Goal: Task Accomplishment & Management: Manage account settings

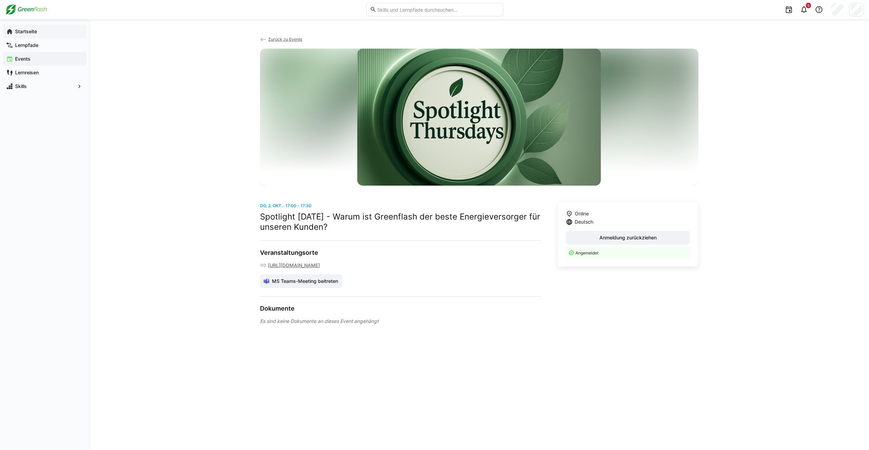
click at [40, 30] on span "Startseite" at bounding box center [48, 31] width 69 height 7
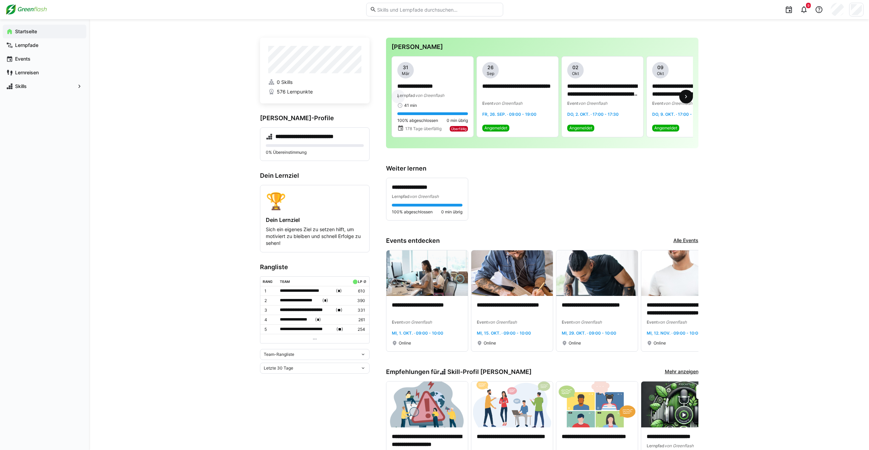
click at [680, 99] on span at bounding box center [686, 97] width 14 height 14
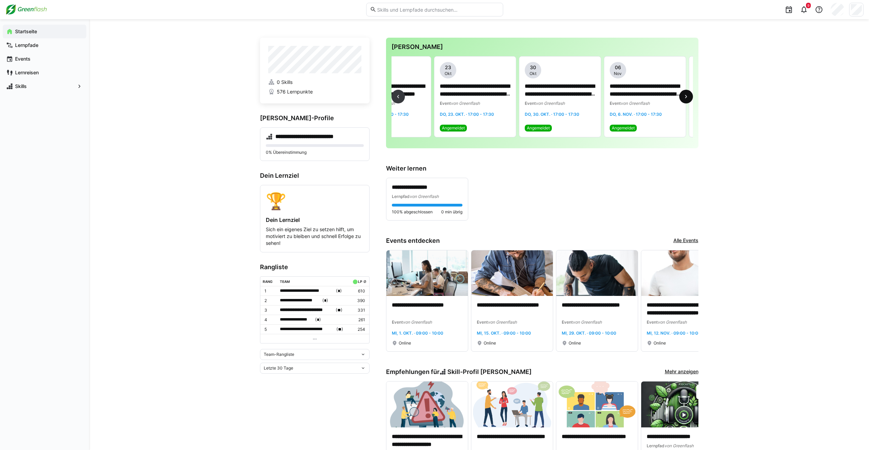
scroll to position [0, 460]
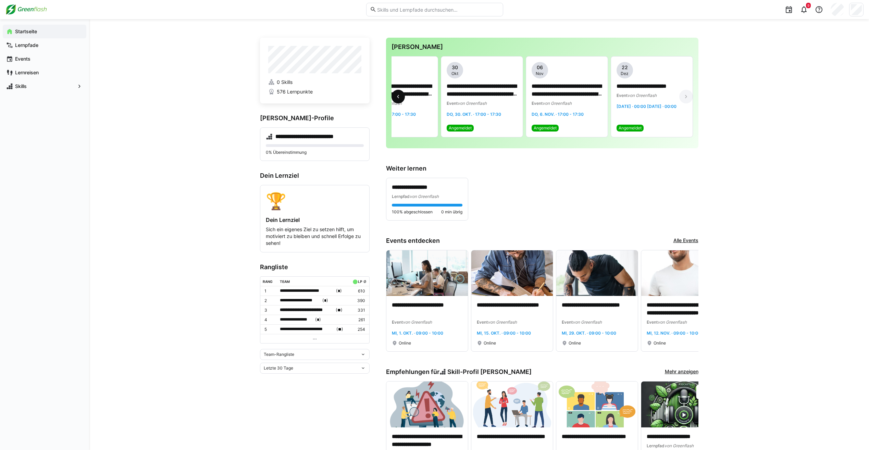
click at [401, 99] on eds-icon at bounding box center [398, 96] width 7 height 7
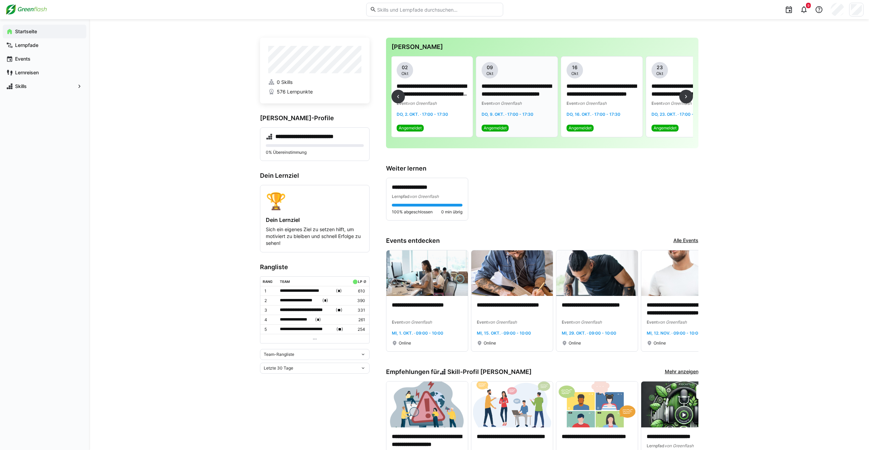
scroll to position [0, 170]
click at [669, 98] on p "**********" at bounding box center [687, 91] width 71 height 16
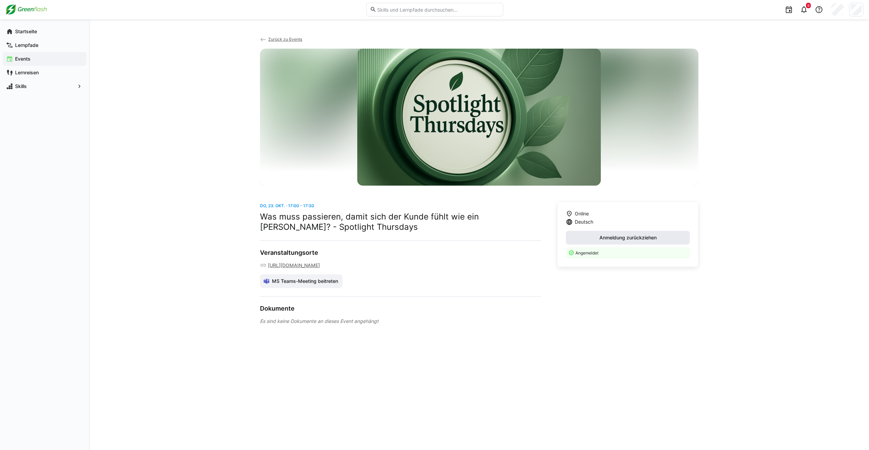
click at [624, 236] on span "Anmeldung zurückziehen" at bounding box center [628, 237] width 59 height 7
click at [39, 31] on span "Startseite" at bounding box center [48, 31] width 69 height 7
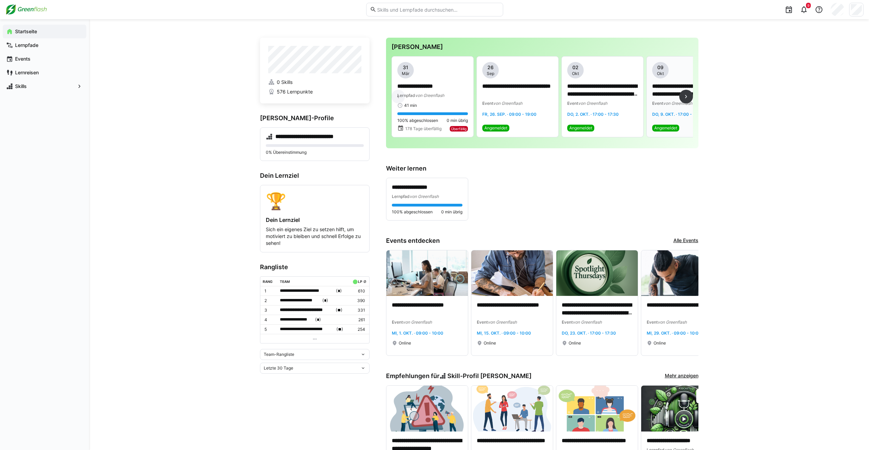
click at [660, 107] on div "**********" at bounding box center [687, 89] width 71 height 55
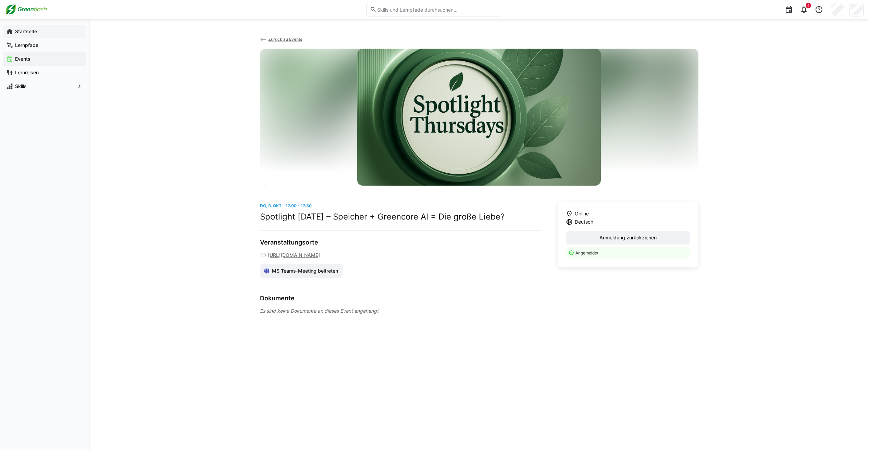
click at [37, 35] on div "Startseite" at bounding box center [45, 32] width 84 height 14
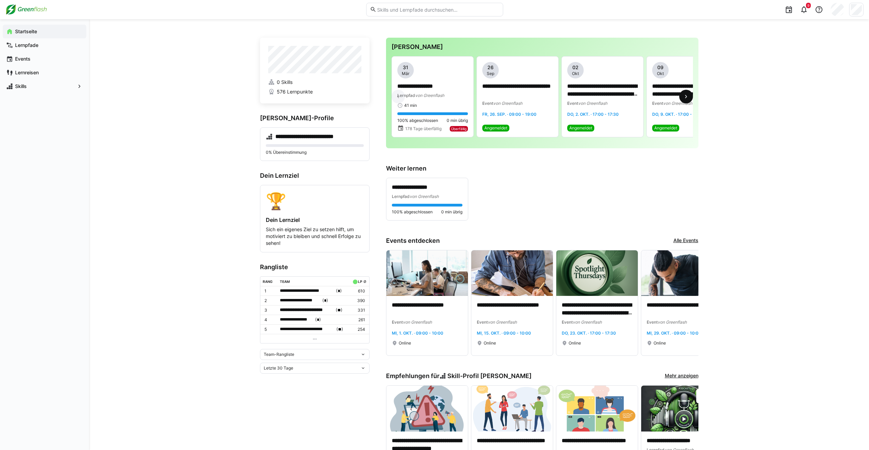
click at [684, 100] on eds-icon at bounding box center [686, 96] width 7 height 7
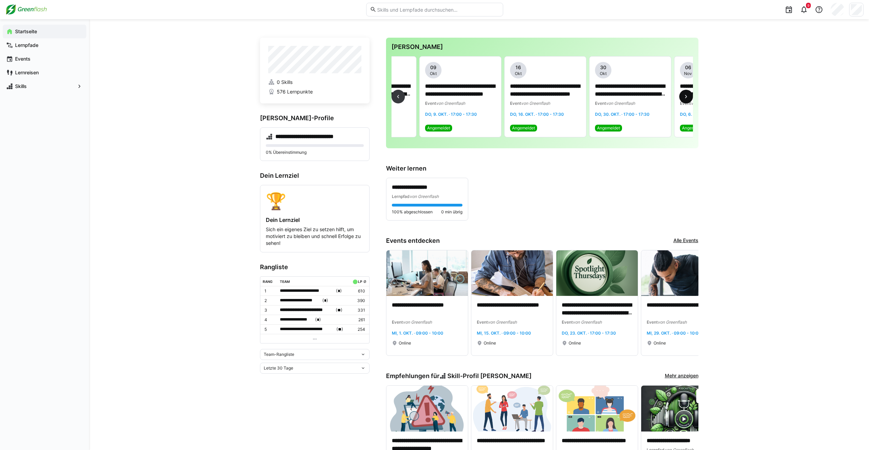
scroll to position [0, 255]
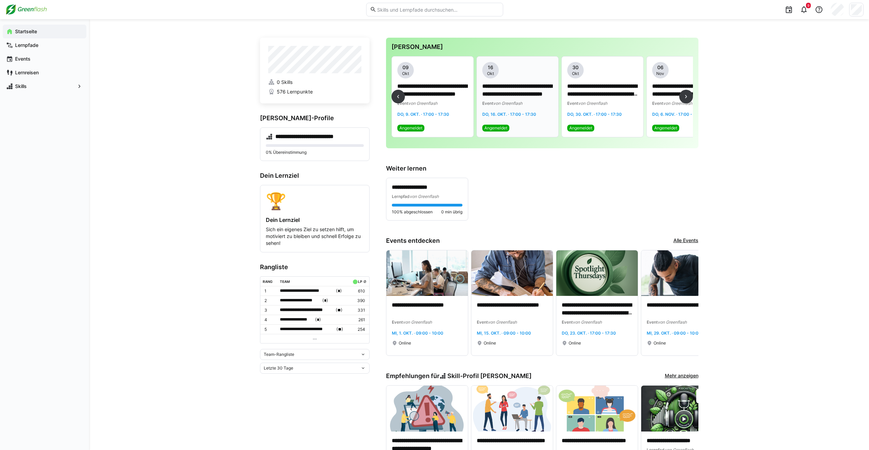
click at [530, 107] on div "**********" at bounding box center [517, 89] width 71 height 55
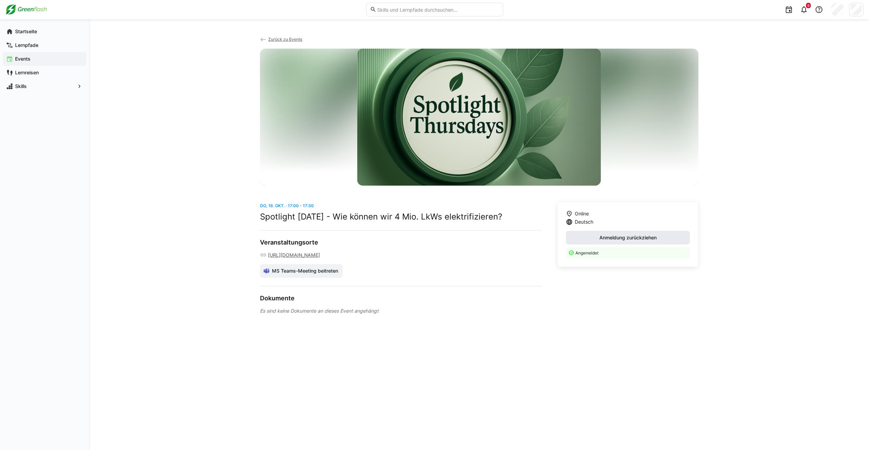
click at [635, 236] on span "Anmeldung zurückziehen" at bounding box center [628, 237] width 59 height 7
click at [0, 0] on app-navigation-label "Startseite" at bounding box center [0, 0] width 0 height 0
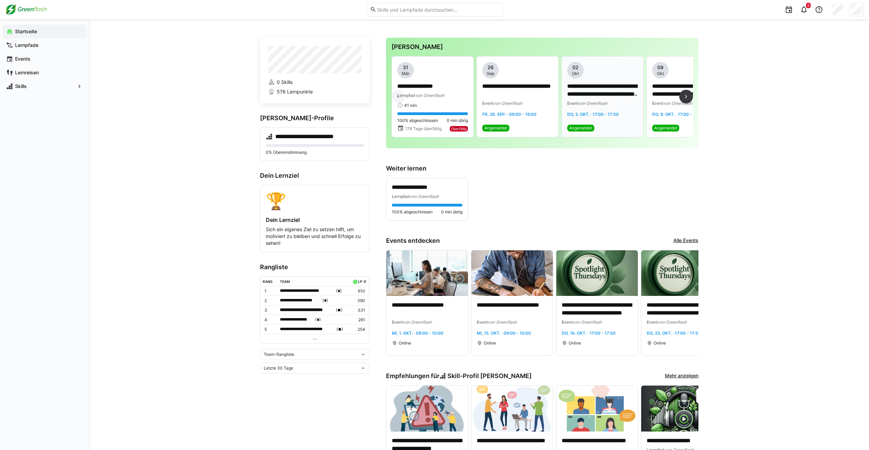
click at [599, 103] on span "von Greenflash" at bounding box center [592, 103] width 29 height 5
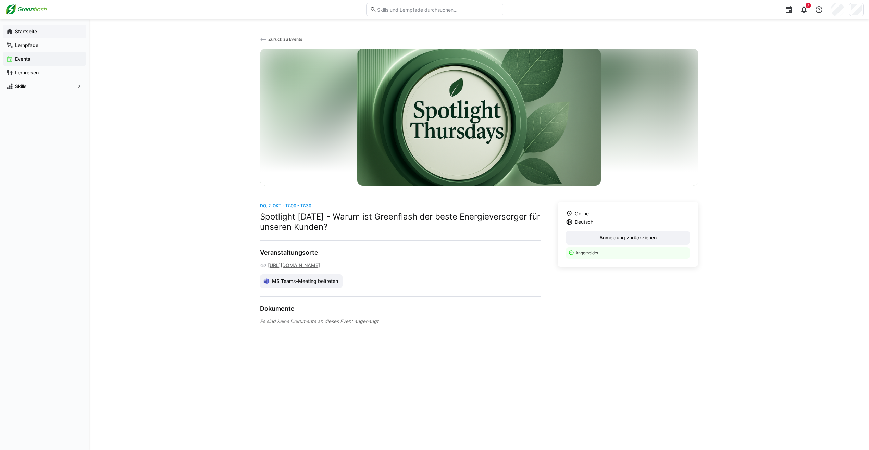
click at [0, 0] on app-navigation-label "Startseite" at bounding box center [0, 0] width 0 height 0
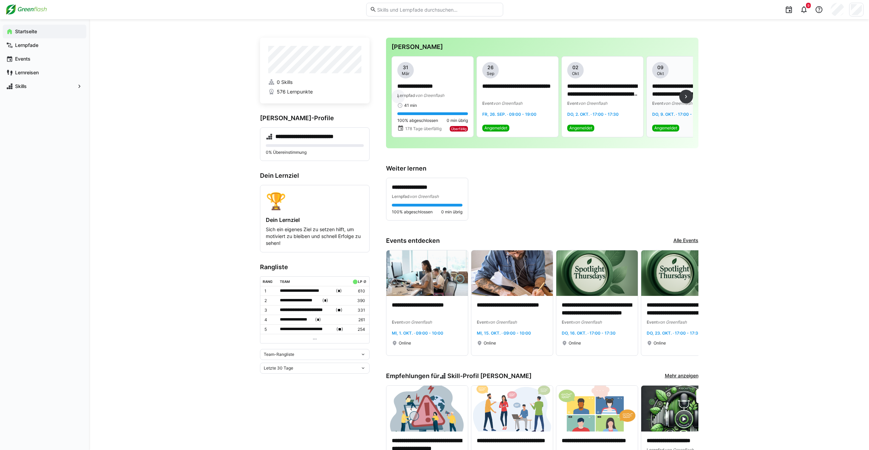
click at [662, 94] on p "**********" at bounding box center [687, 91] width 71 height 16
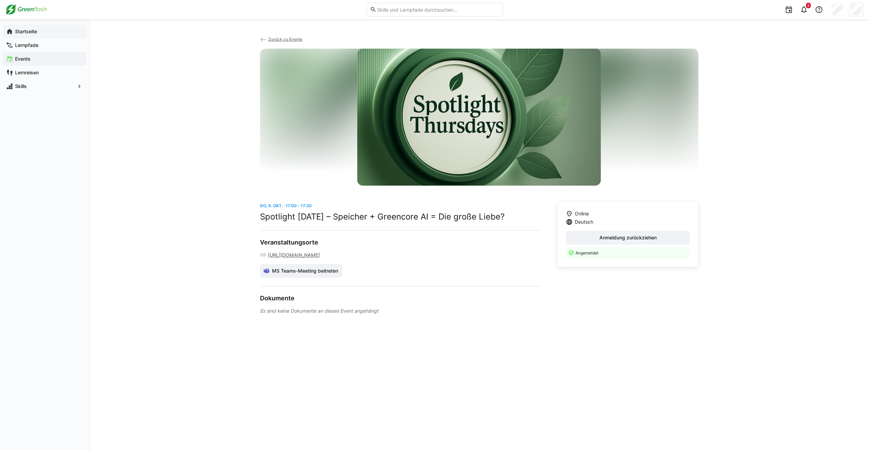
click at [26, 36] on div "Startseite" at bounding box center [45, 32] width 84 height 14
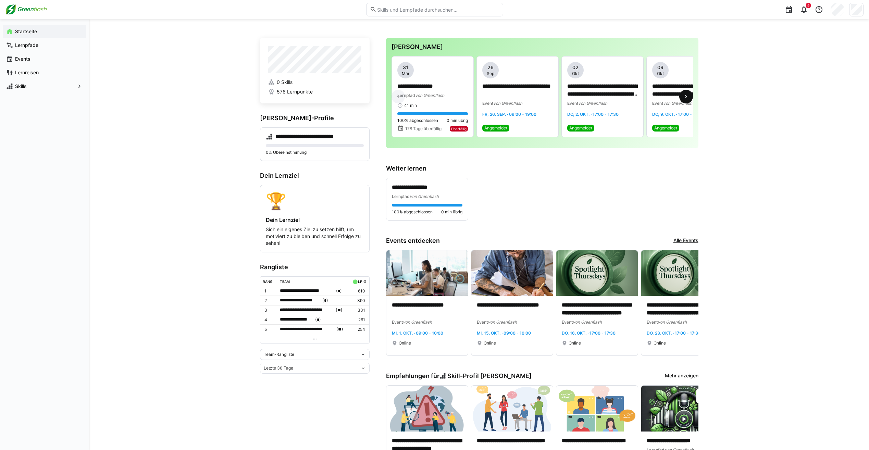
click at [685, 98] on eds-icon at bounding box center [686, 96] width 7 height 7
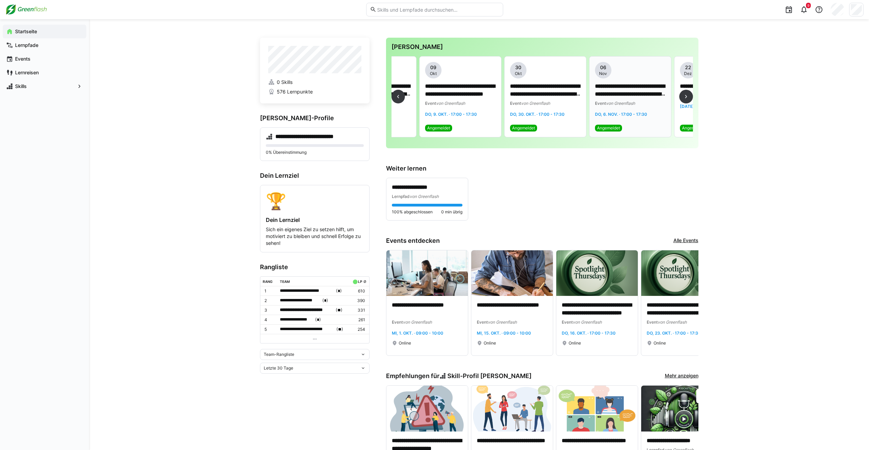
scroll to position [0, 255]
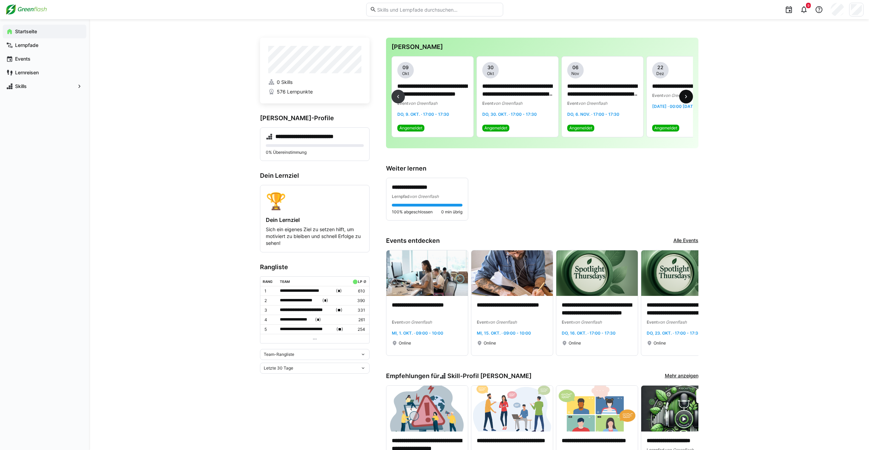
click at [685, 100] on eds-icon at bounding box center [686, 96] width 7 height 7
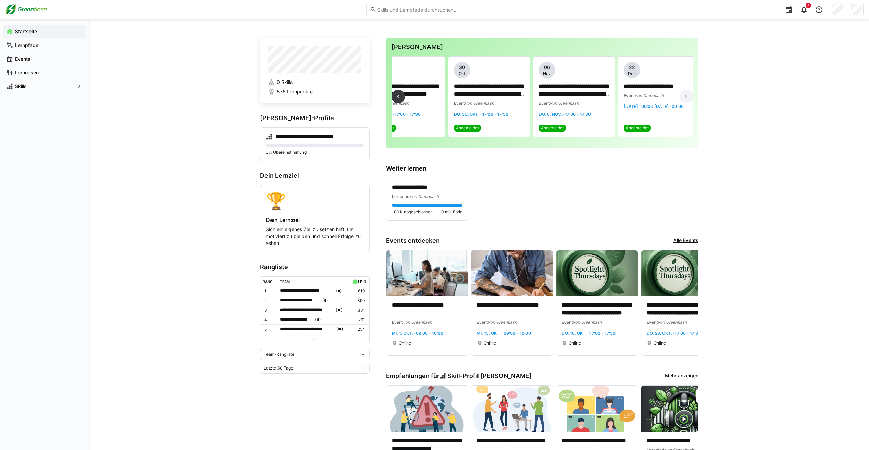
scroll to position [0, 291]
